Goal: Navigation & Orientation: Understand site structure

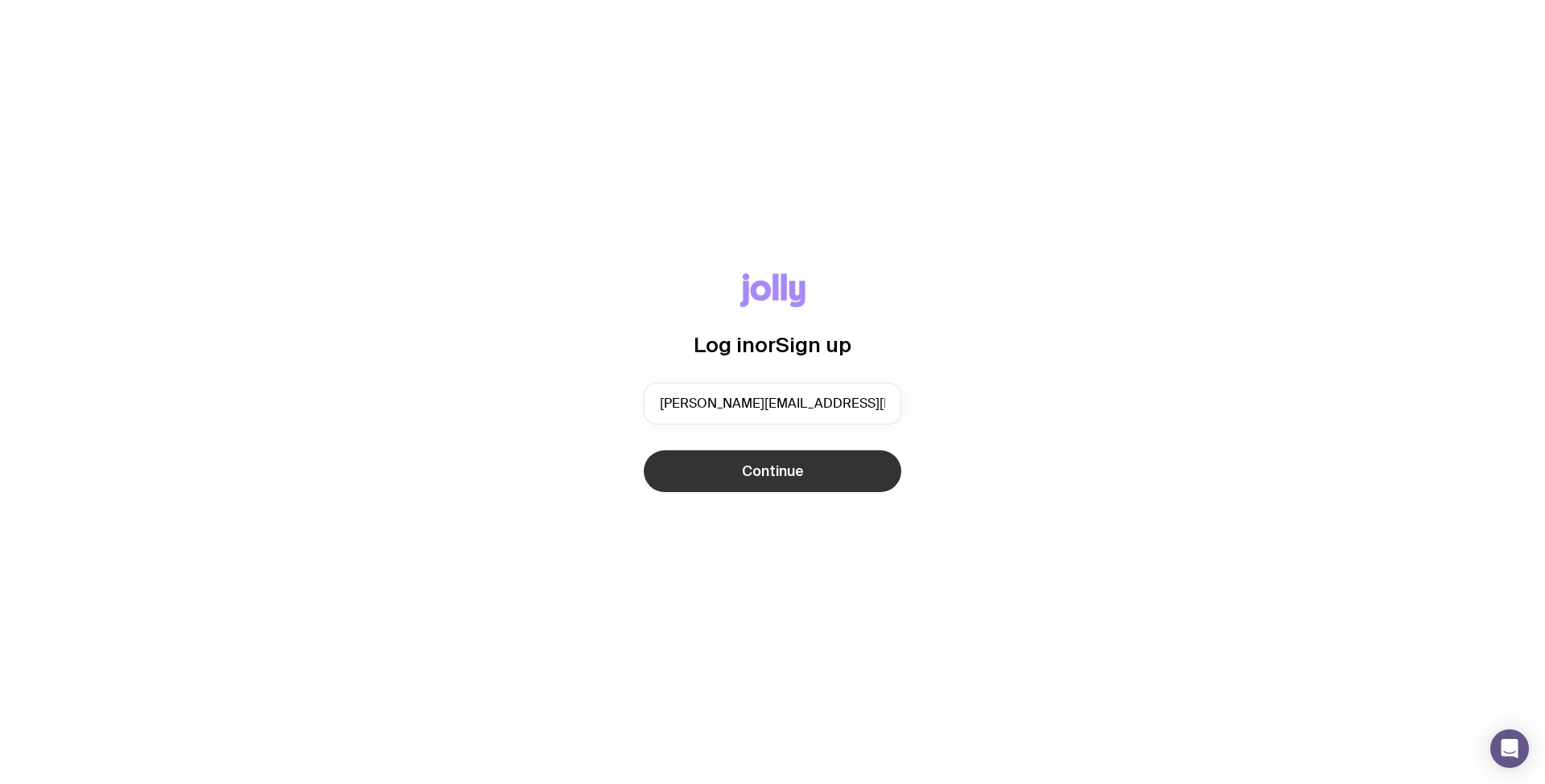
type input "[PERSON_NAME][EMAIL_ADDRESS][DOMAIN_NAME]"
click at [834, 463] on button "Continue" at bounding box center [772, 471] width 257 height 42
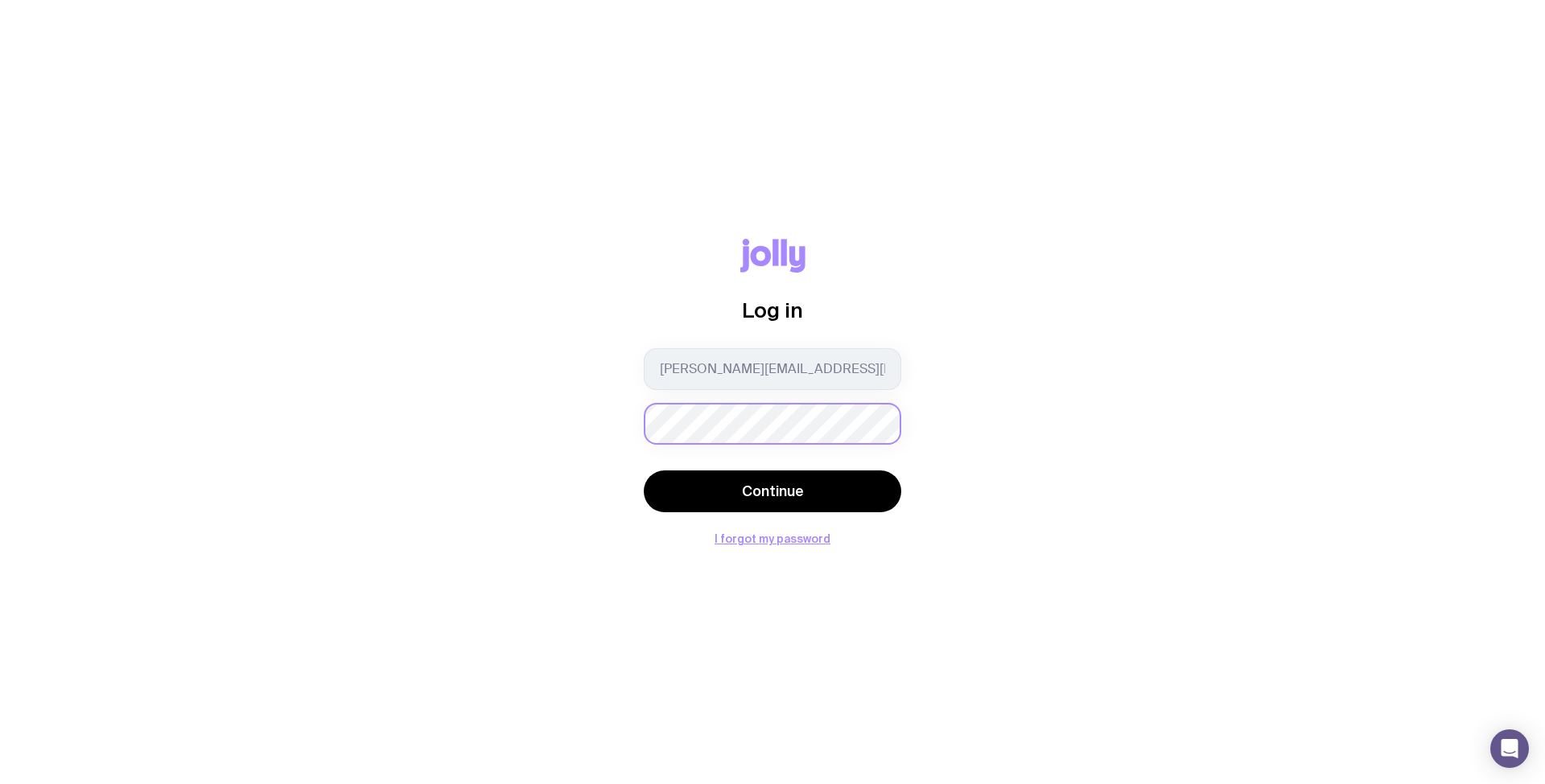
click at [643, 471] on button "Continue" at bounding box center [772, 491] width 257 height 42
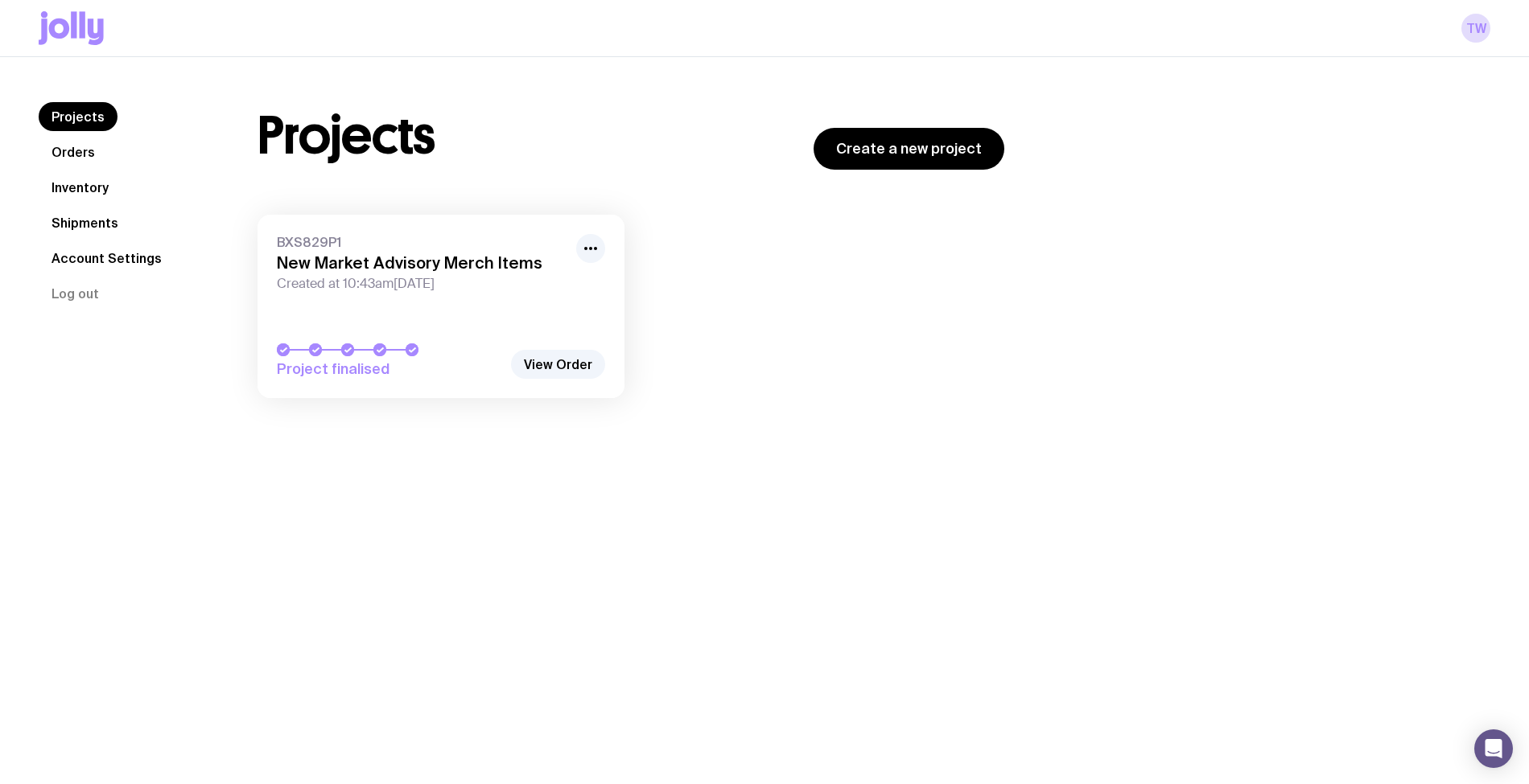
click at [85, 184] on link "Inventory" at bounding box center [80, 187] width 83 height 29
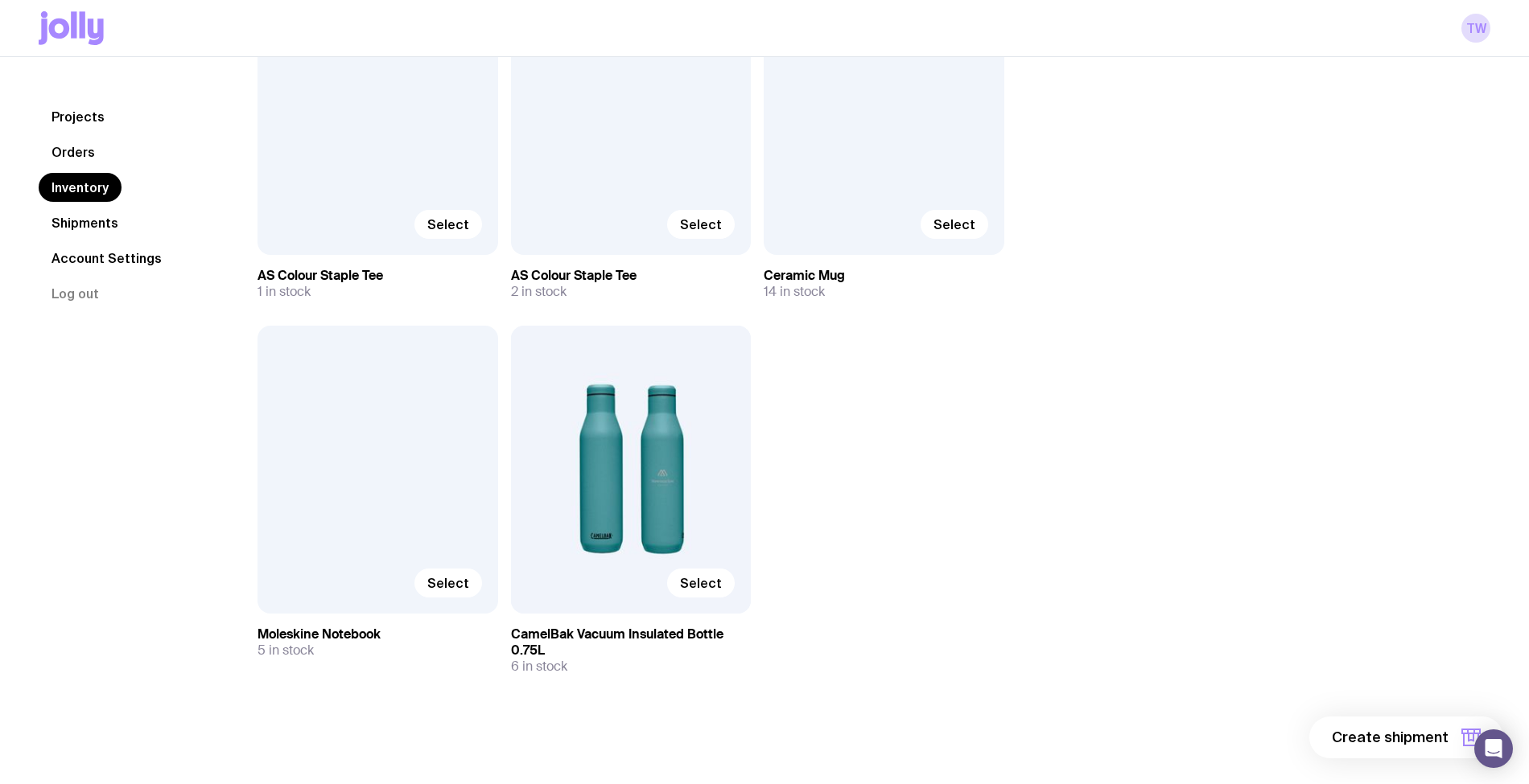
scroll to position [640, 0]
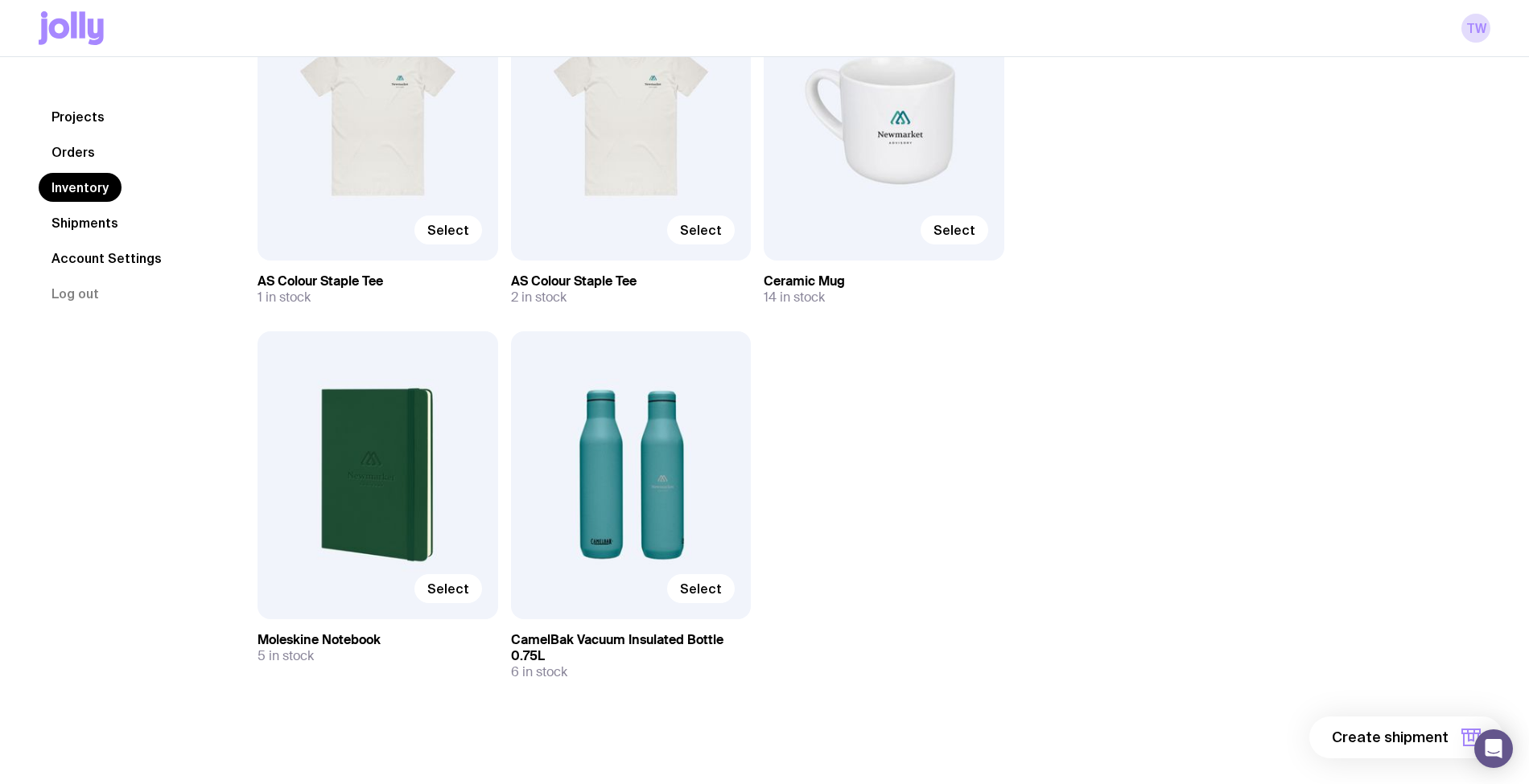
click at [91, 222] on link "Shipments" at bounding box center [85, 222] width 93 height 29
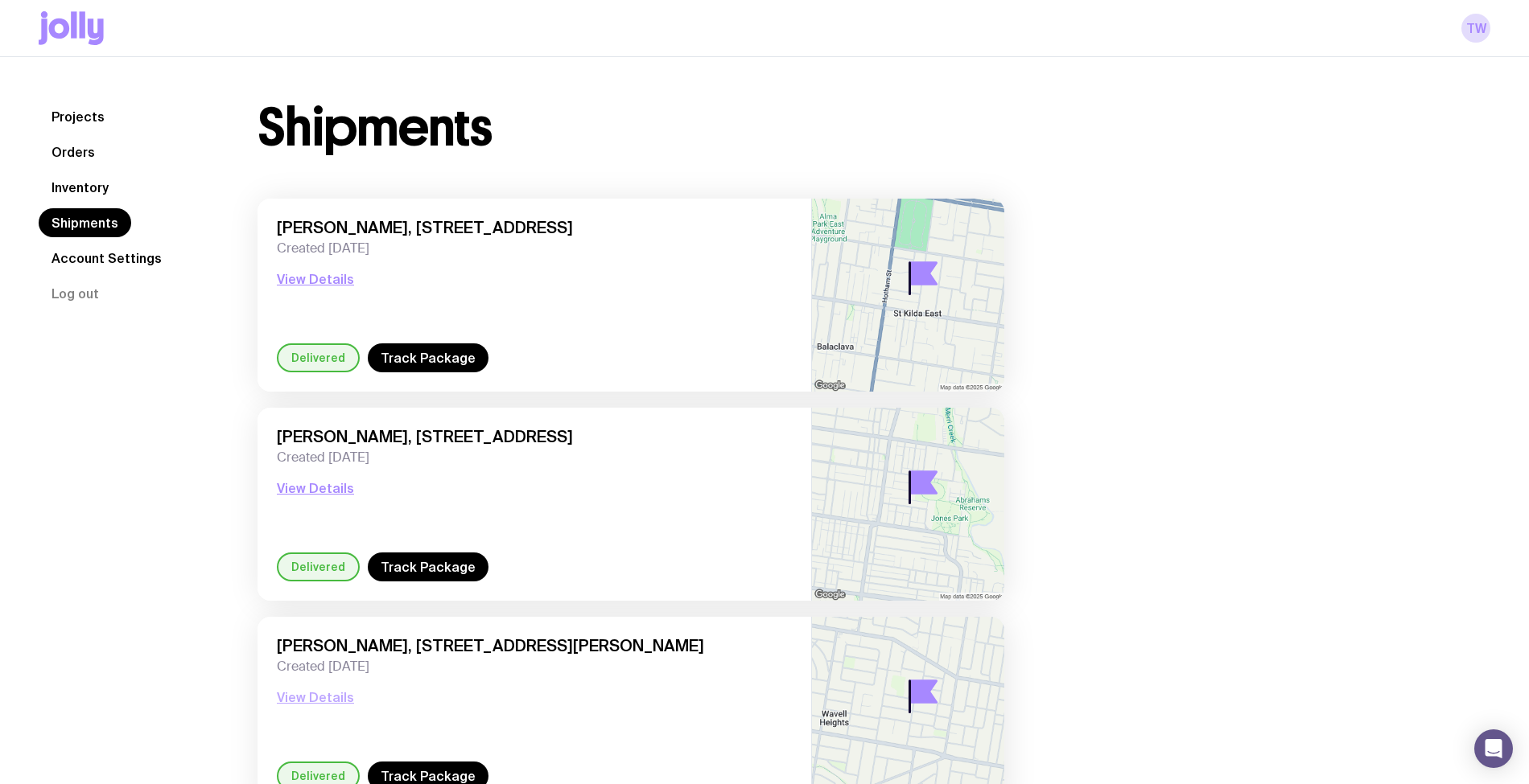
click at [280, 689] on button "View Details" at bounding box center [315, 697] width 77 height 19
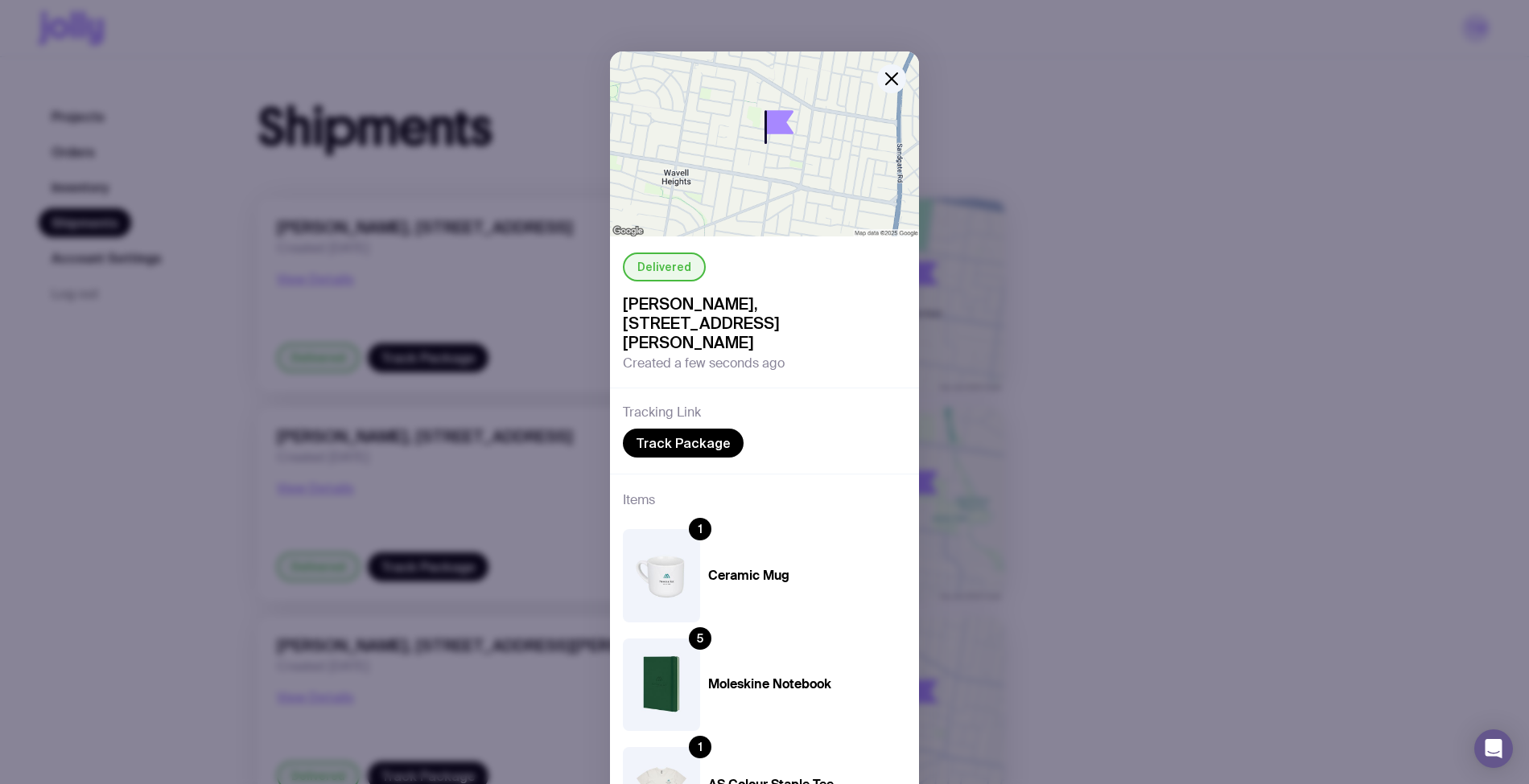
scroll to position [209, 0]
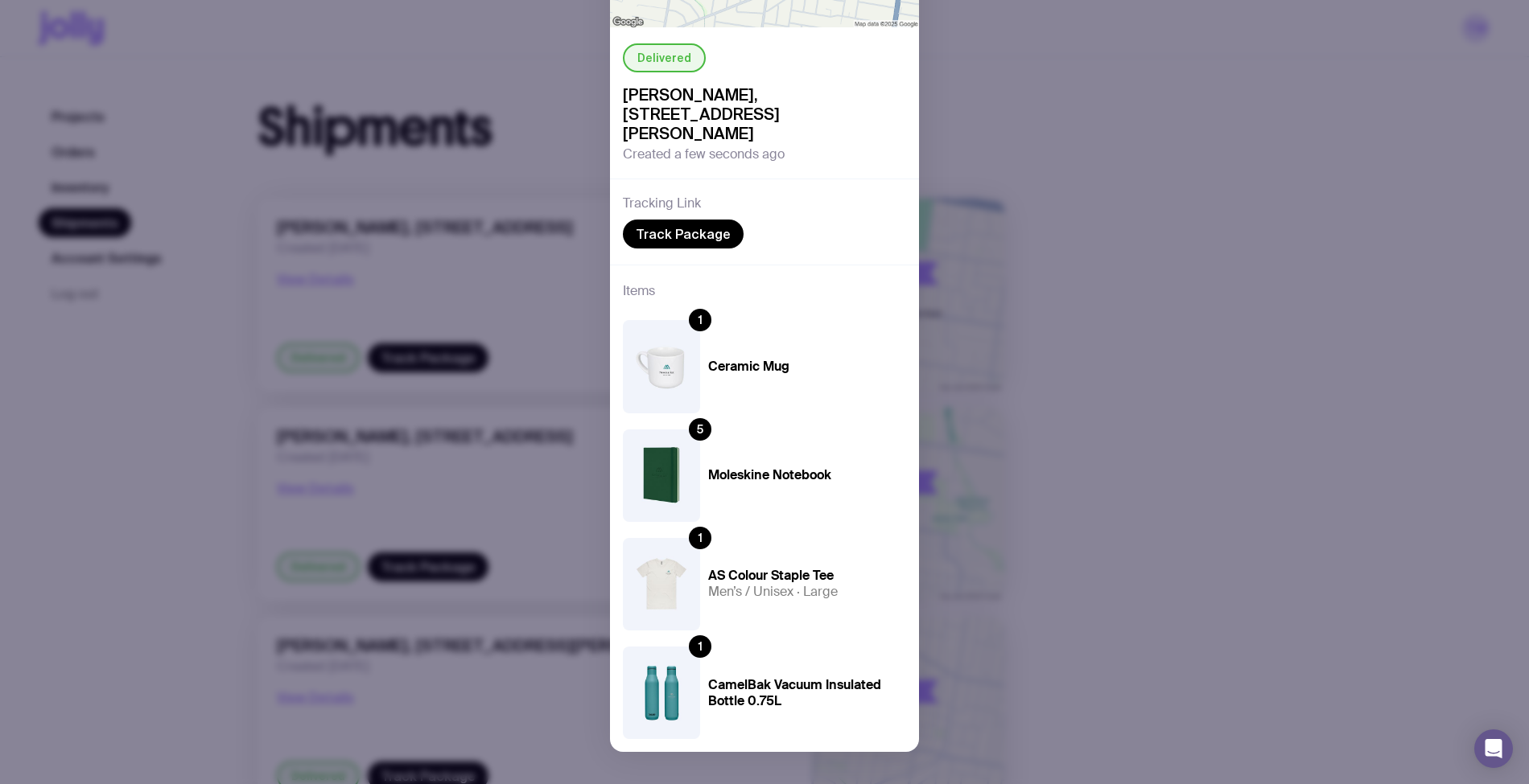
click at [1182, 200] on div "Delivered [PERSON_NAME], [STREET_ADDRESS][PERSON_NAME] Created a few seconds ag…" at bounding box center [764, 392] width 1529 height 784
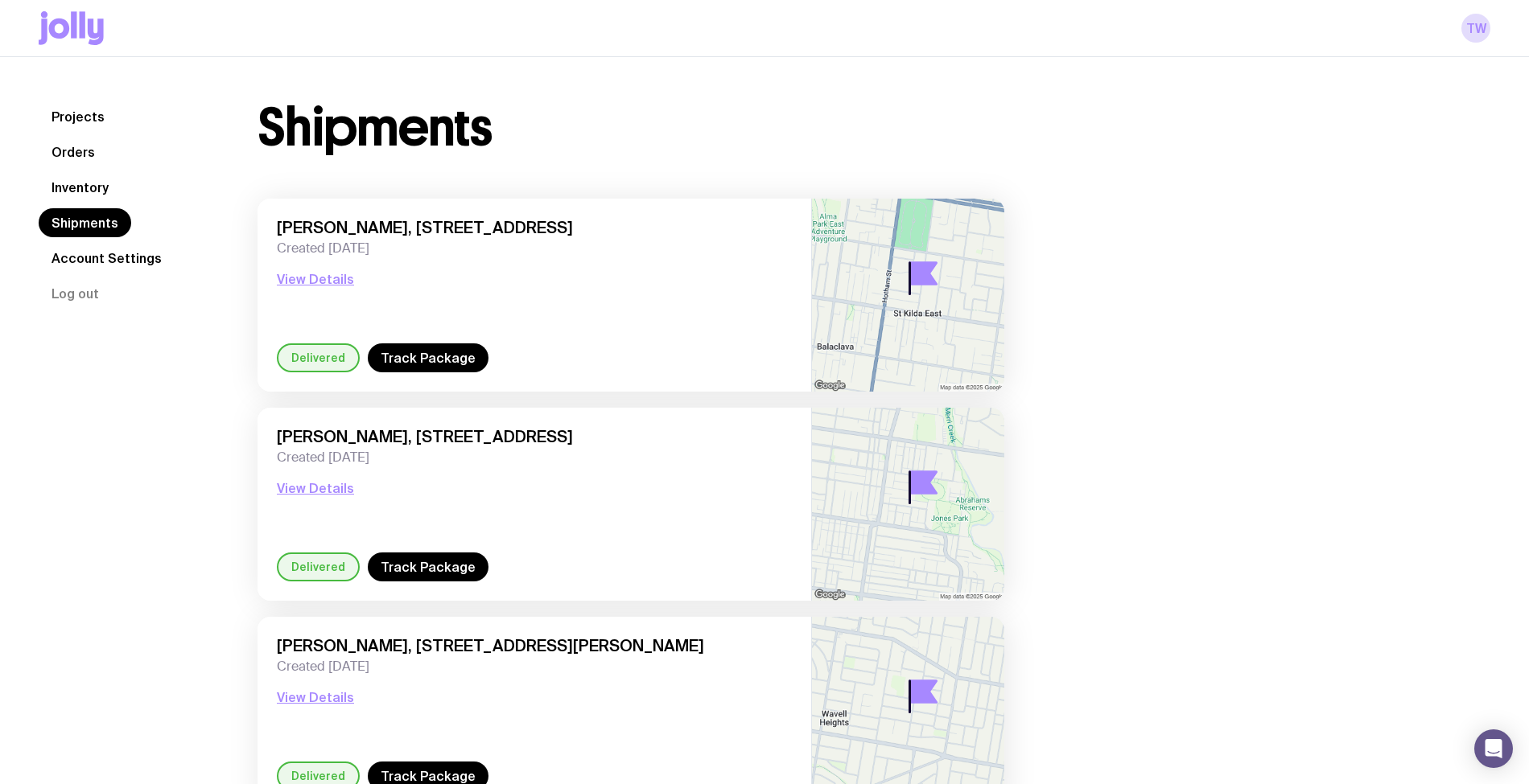
click at [70, 119] on link "Projects" at bounding box center [78, 117] width 79 height 29
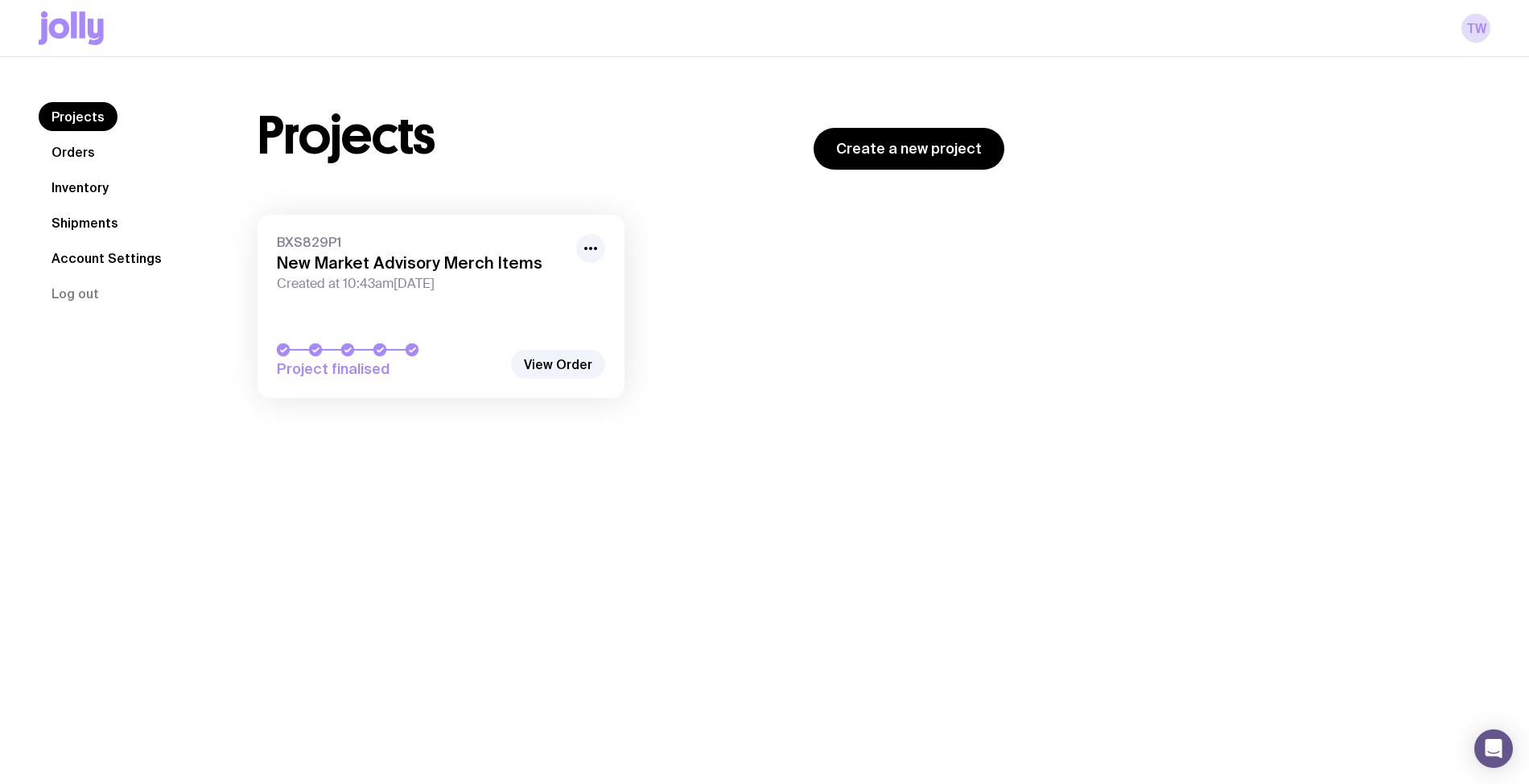
click at [81, 33] on icon at bounding box center [82, 25] width 6 height 26
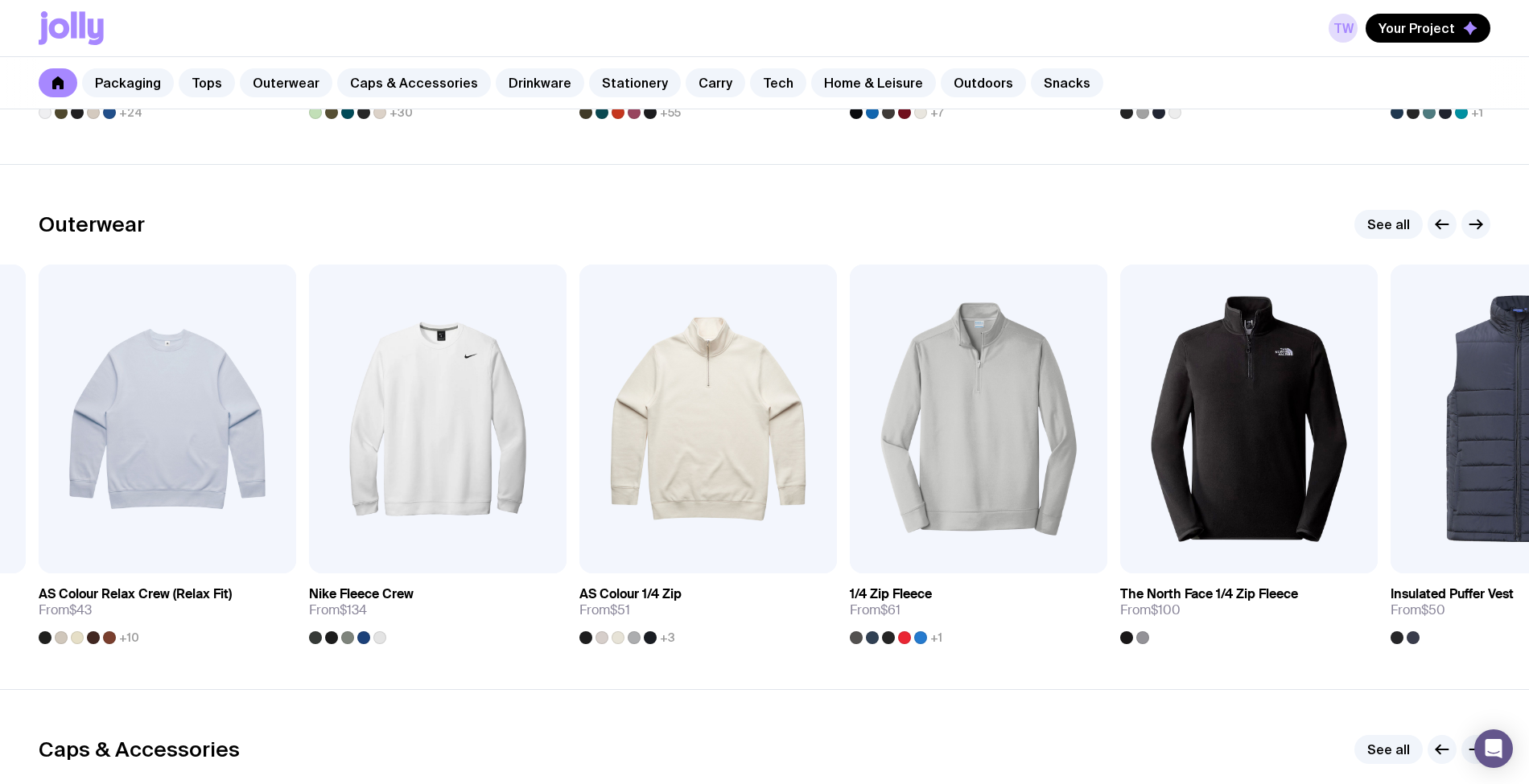
scroll to position [1217, 0]
